Goal: Information Seeking & Learning: Check status

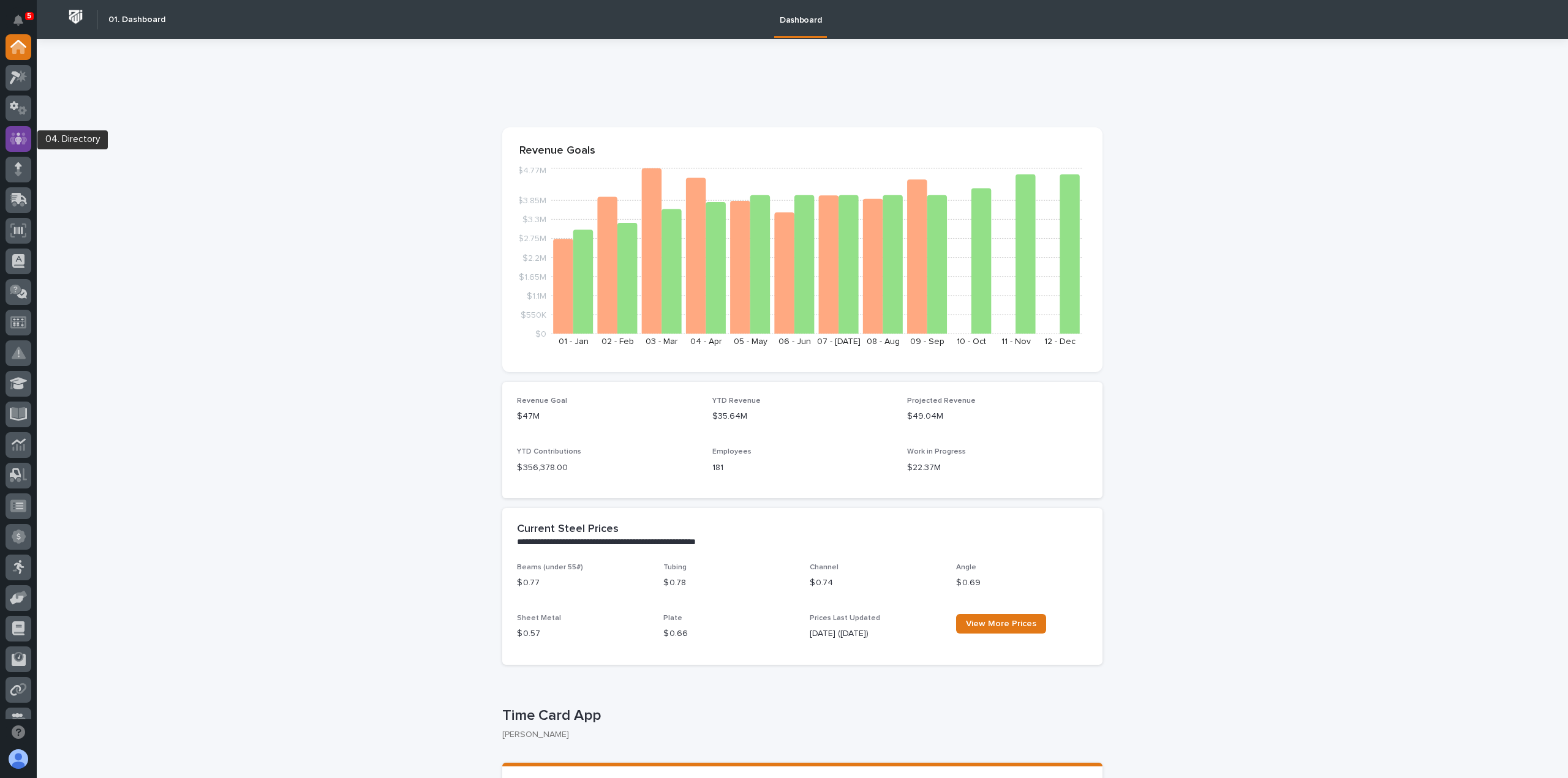
click at [18, 136] on icon at bounding box center [18, 139] width 18 height 14
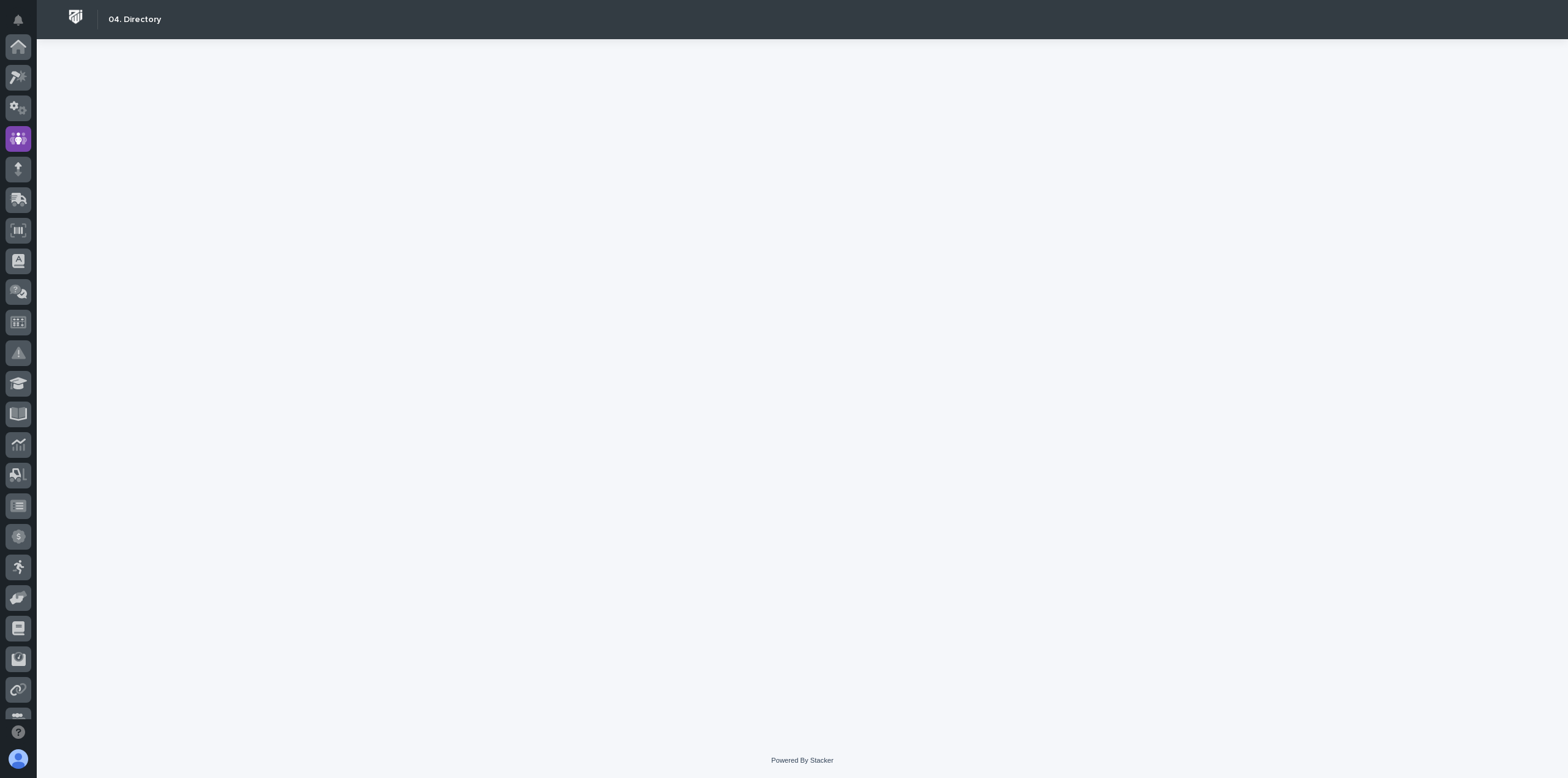
scroll to position [92, 0]
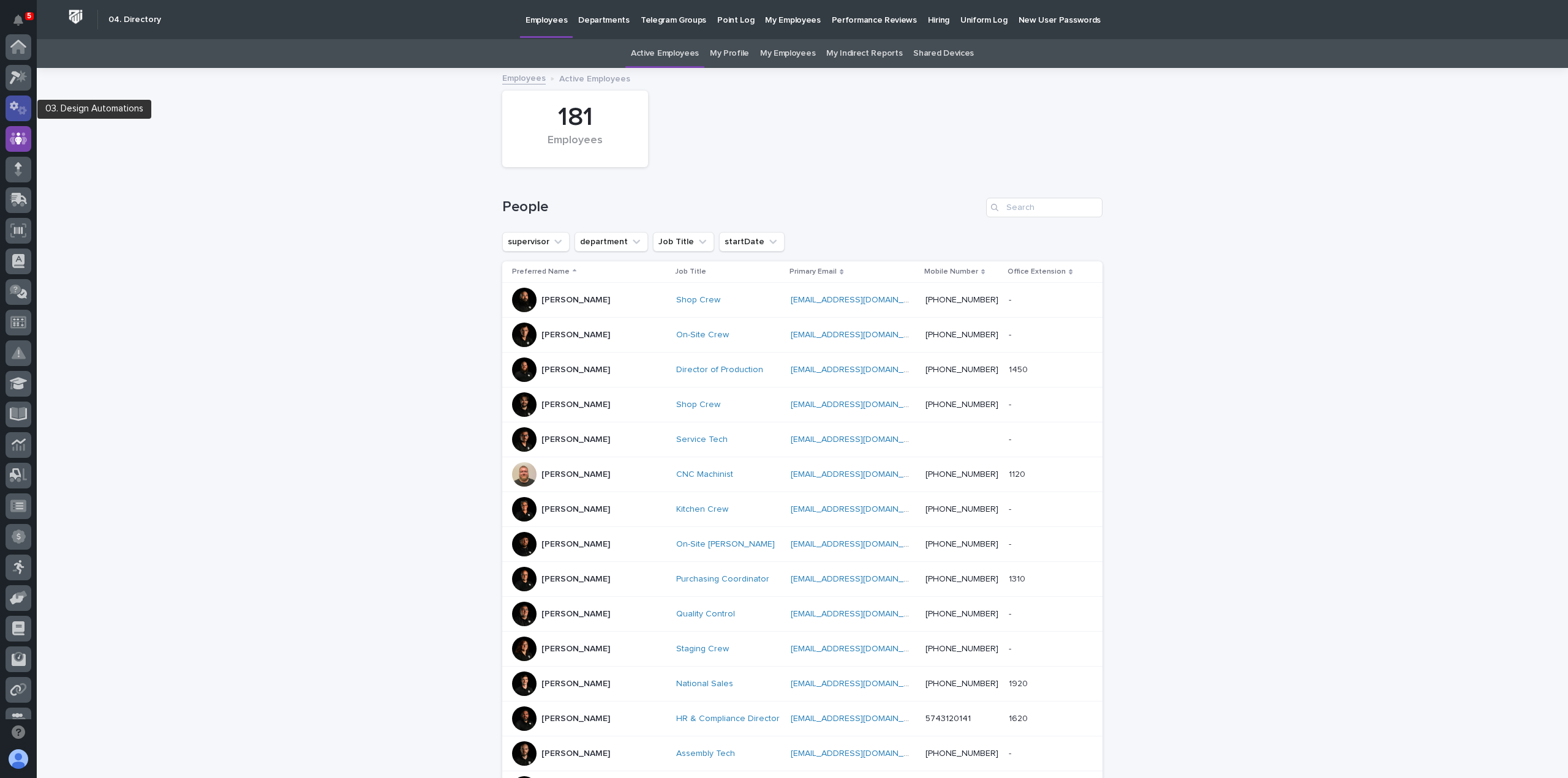
click at [11, 108] on icon at bounding box center [14, 106] width 8 height 9
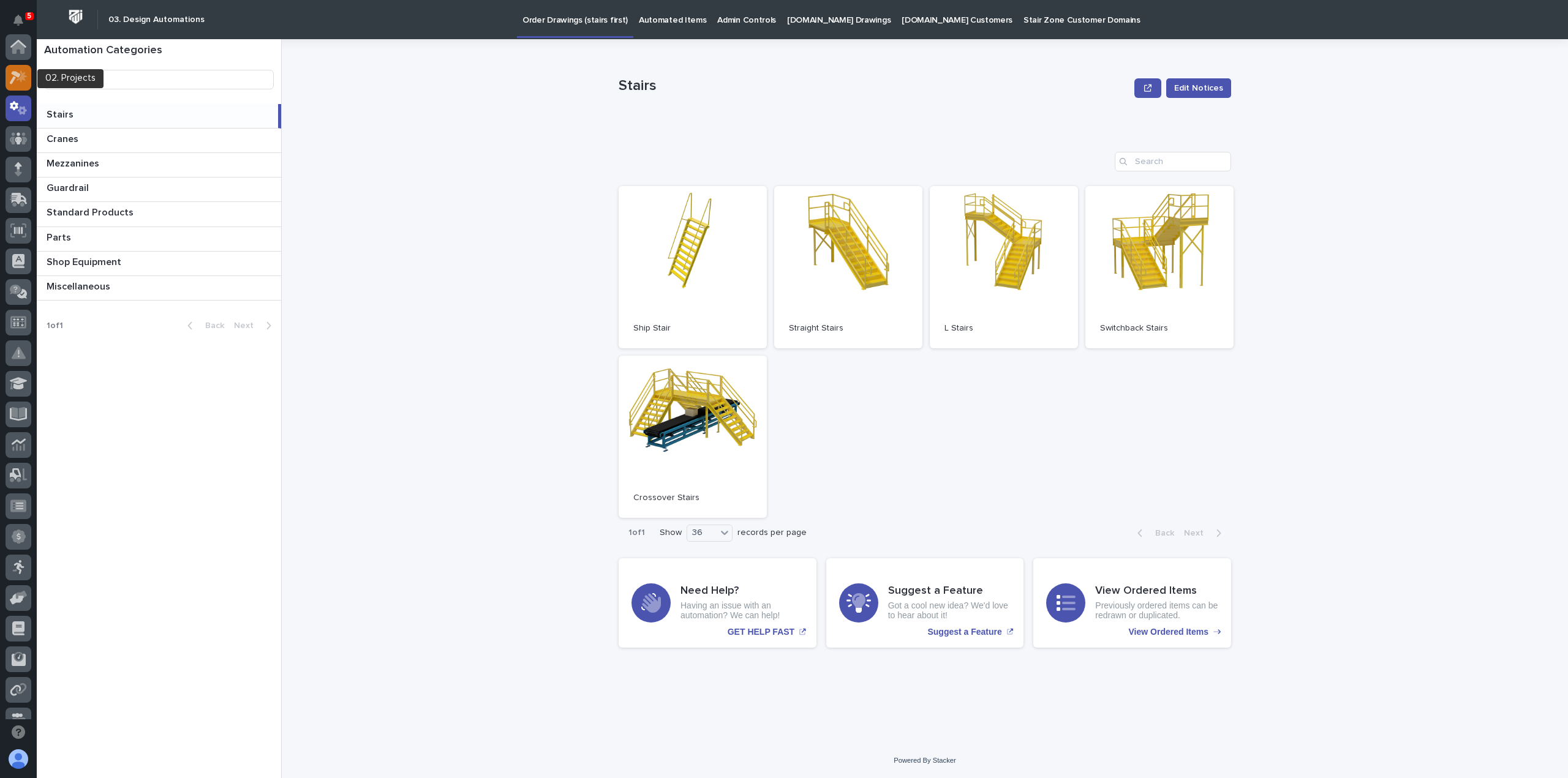
click at [16, 75] on icon at bounding box center [15, 77] width 11 height 13
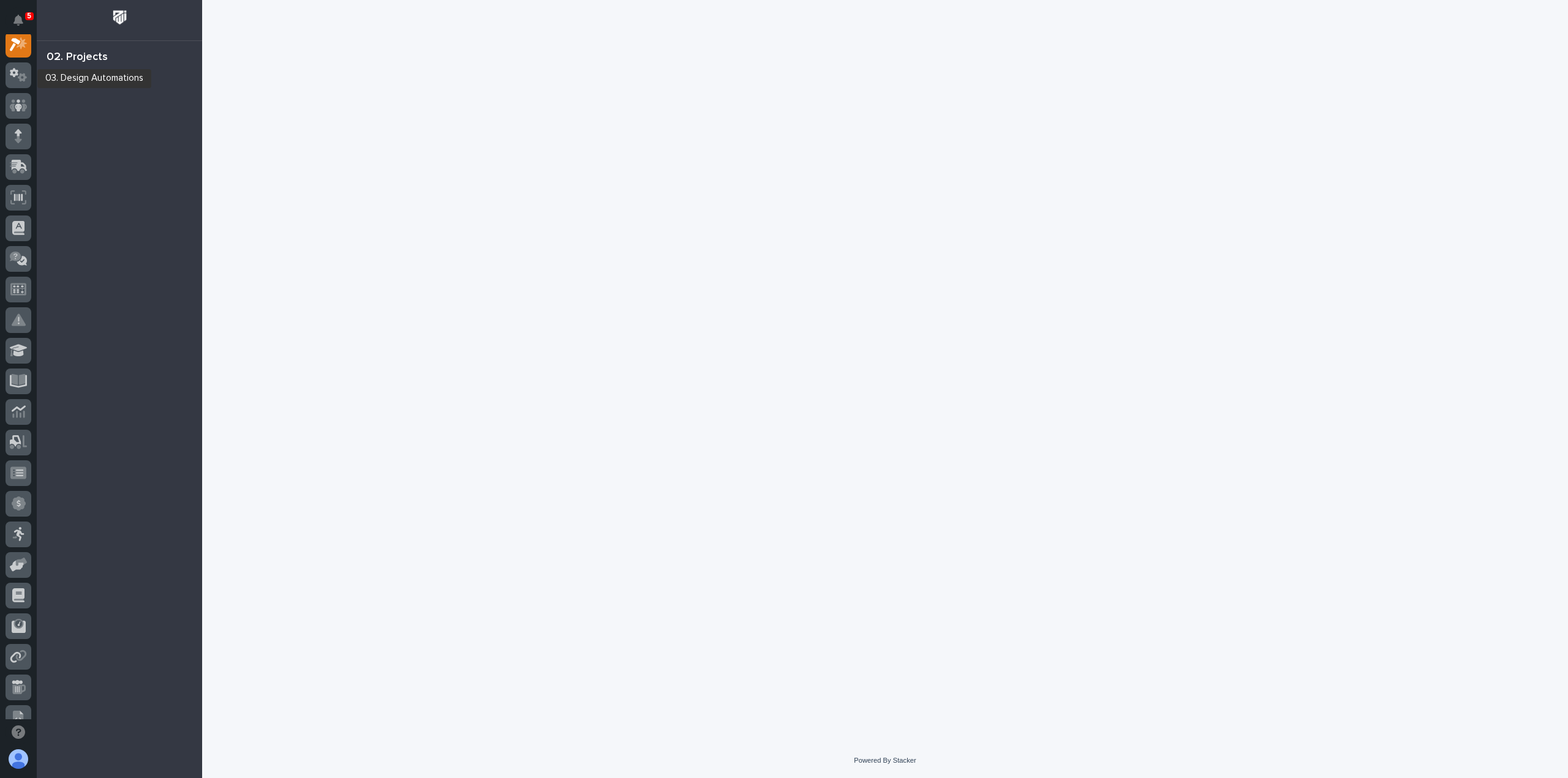
scroll to position [31, 0]
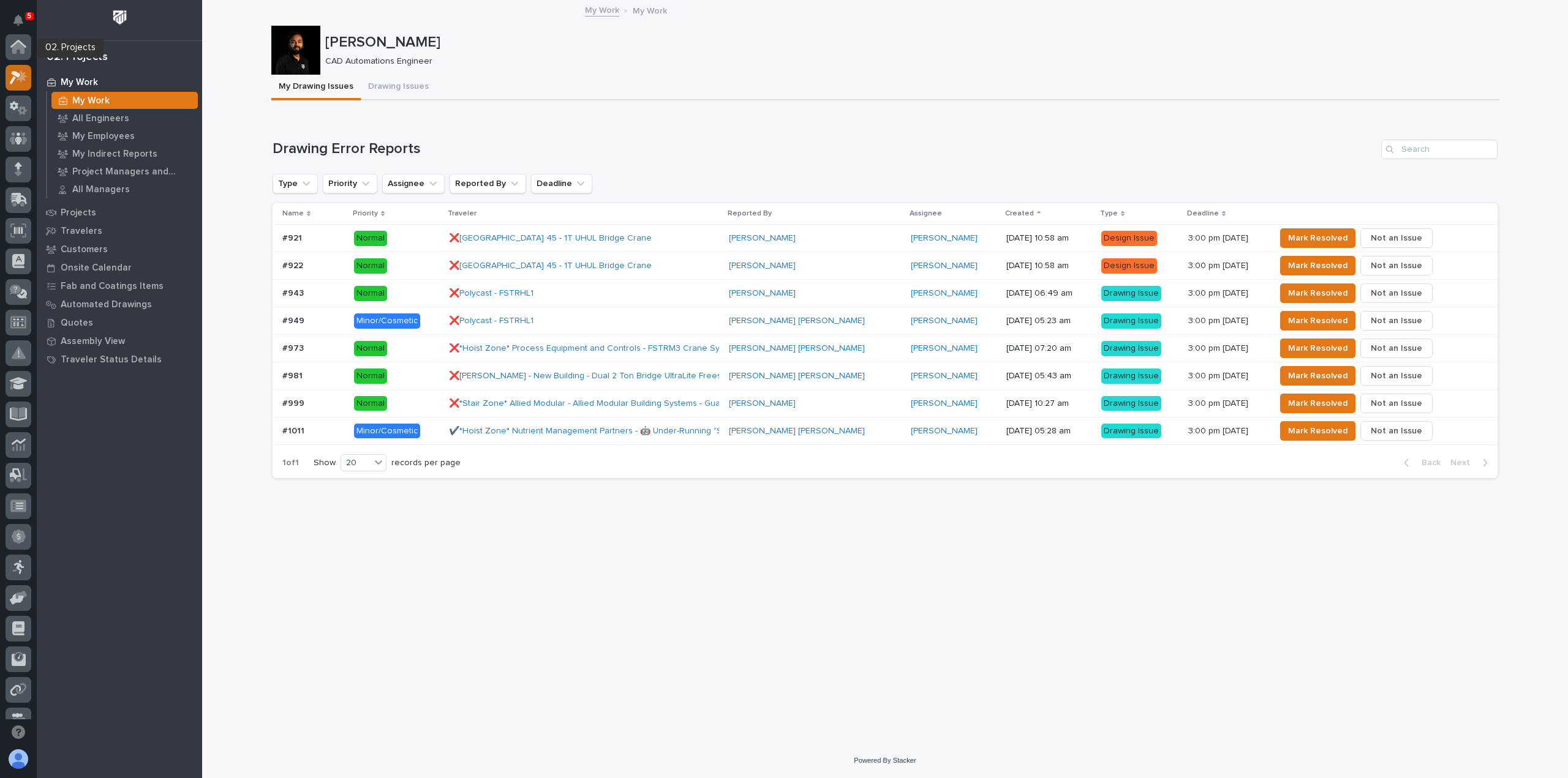
scroll to position [31, 0]
click at [19, 51] on icon at bounding box center [18, 47] width 18 height 14
click at [21, 50] on icon at bounding box center [18, 47] width 12 height 12
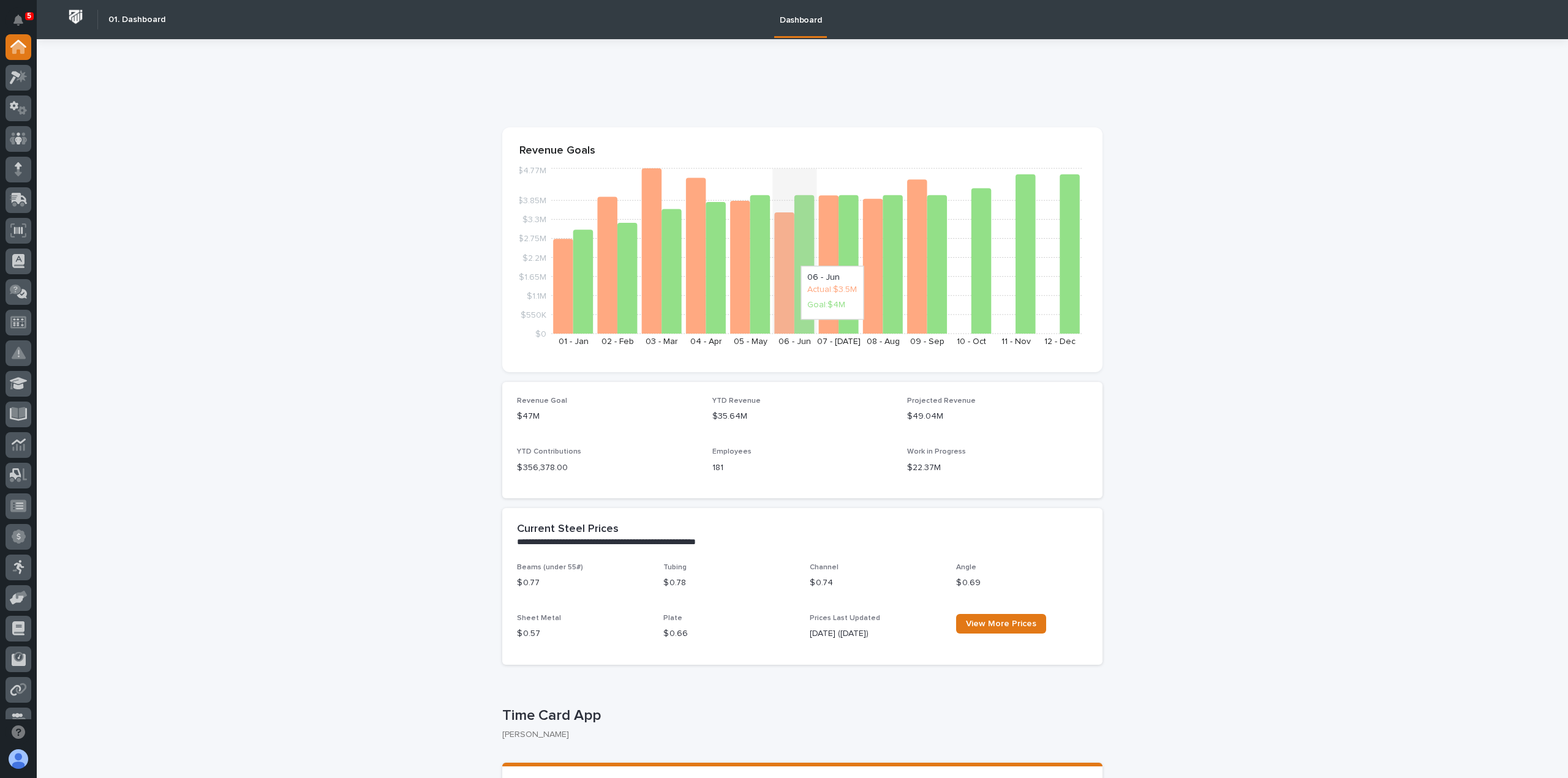
click at [797, 326] on icon at bounding box center [804, 264] width 20 height 139
click at [799, 340] on text "06 - Jun" at bounding box center [795, 341] width 32 height 8
click at [913, 398] on span "Projected Revenue" at bounding box center [941, 401] width 68 height 7
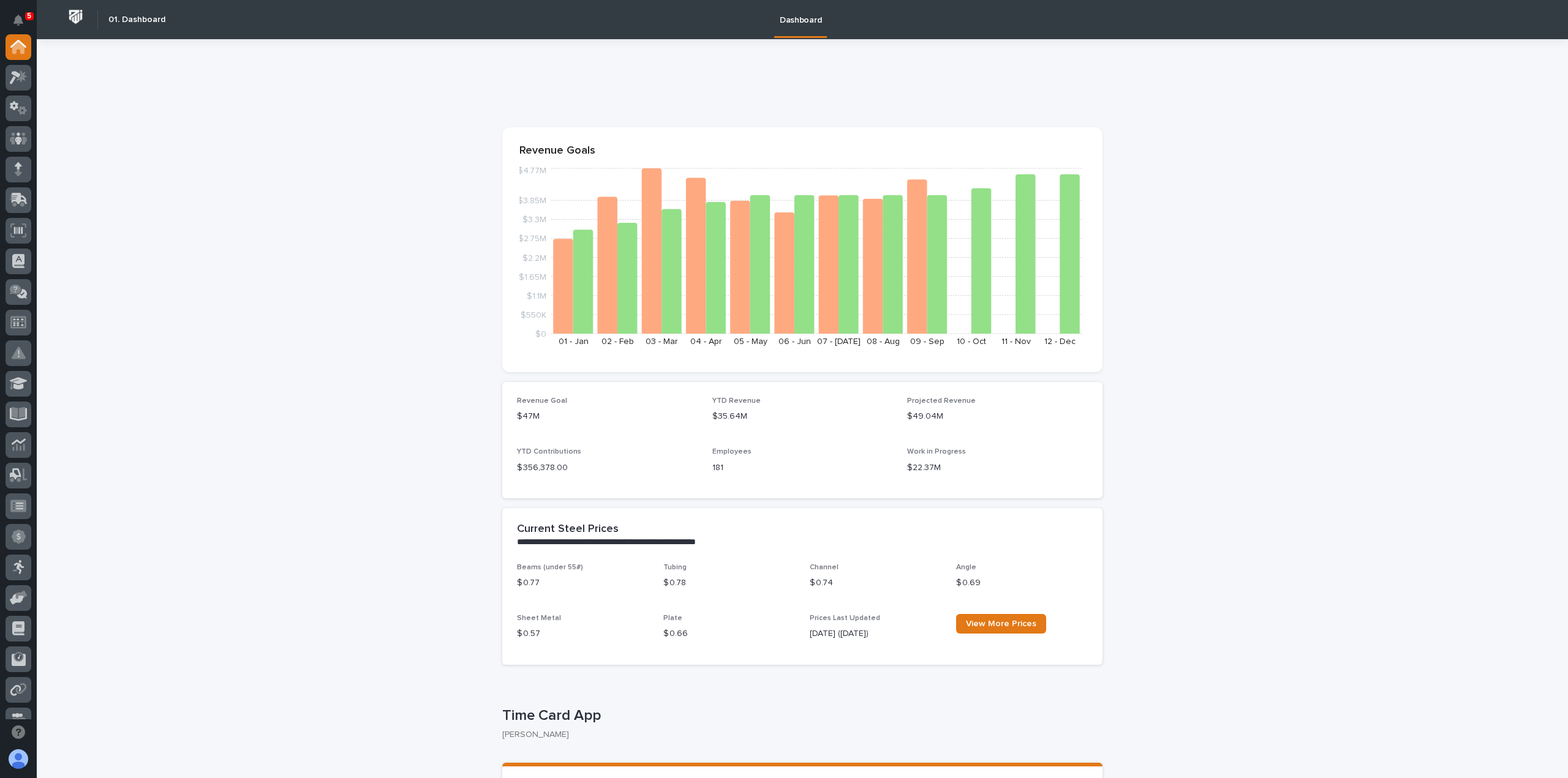
click at [957, 401] on span "Projected Revenue" at bounding box center [941, 401] width 68 height 7
click at [739, 401] on span "YTD Revenue" at bounding box center [736, 401] width 49 height 7
click at [544, 450] on span "YTD Contributions" at bounding box center [548, 452] width 64 height 7
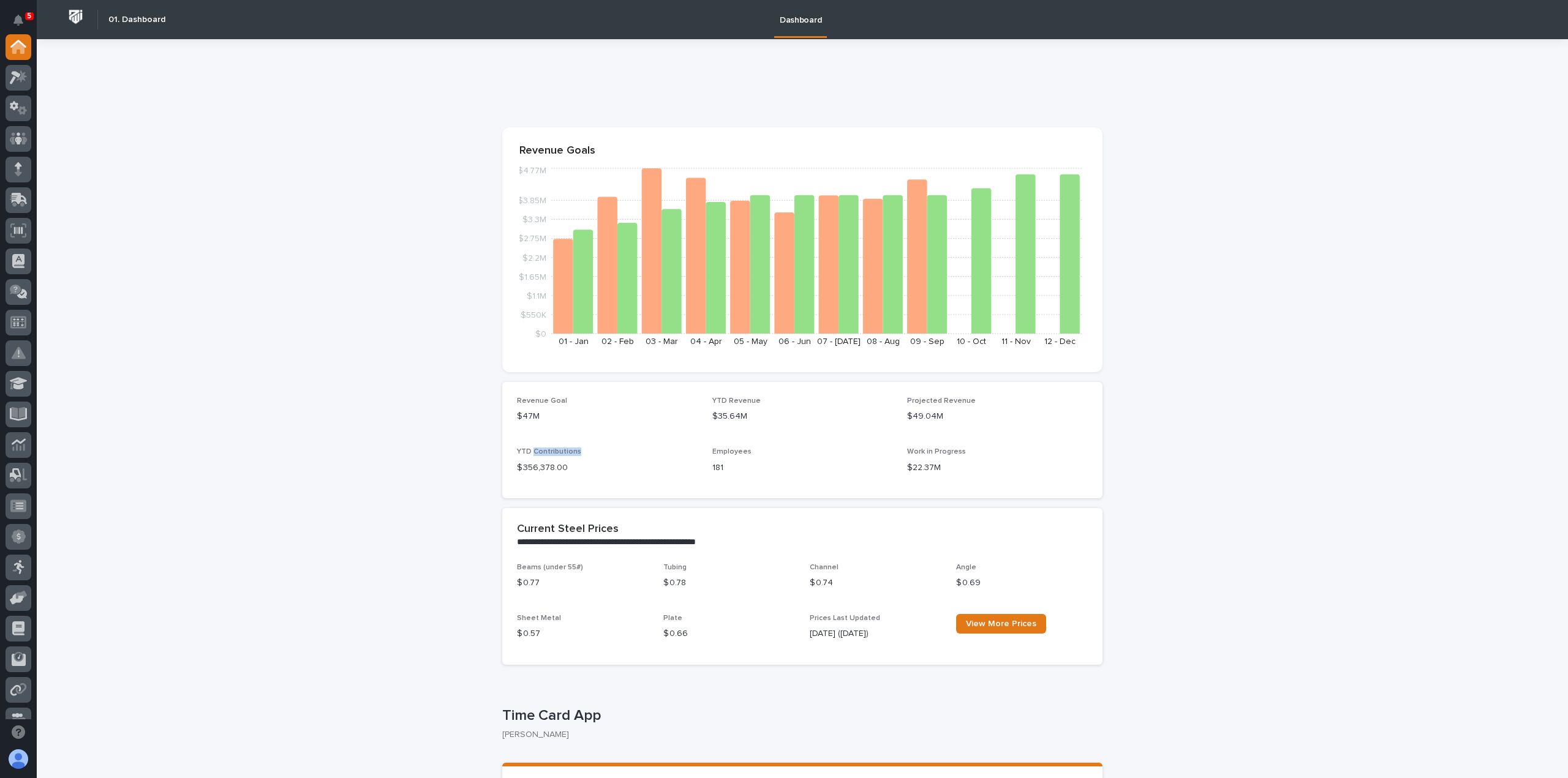
click at [544, 450] on span "YTD Contributions" at bounding box center [548, 452] width 64 height 7
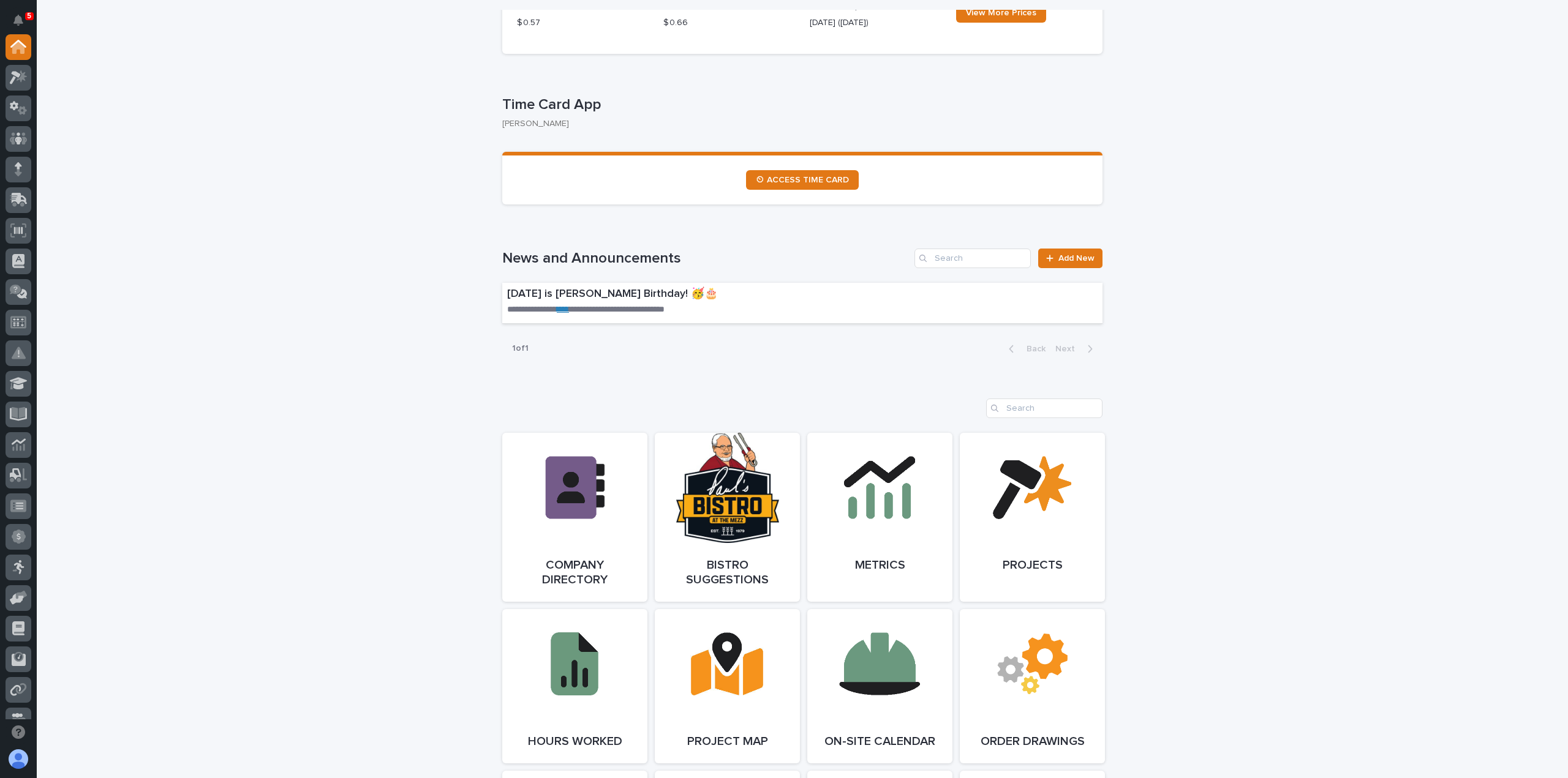
scroll to position [734, 0]
